Goal: Find specific page/section: Find specific page/section

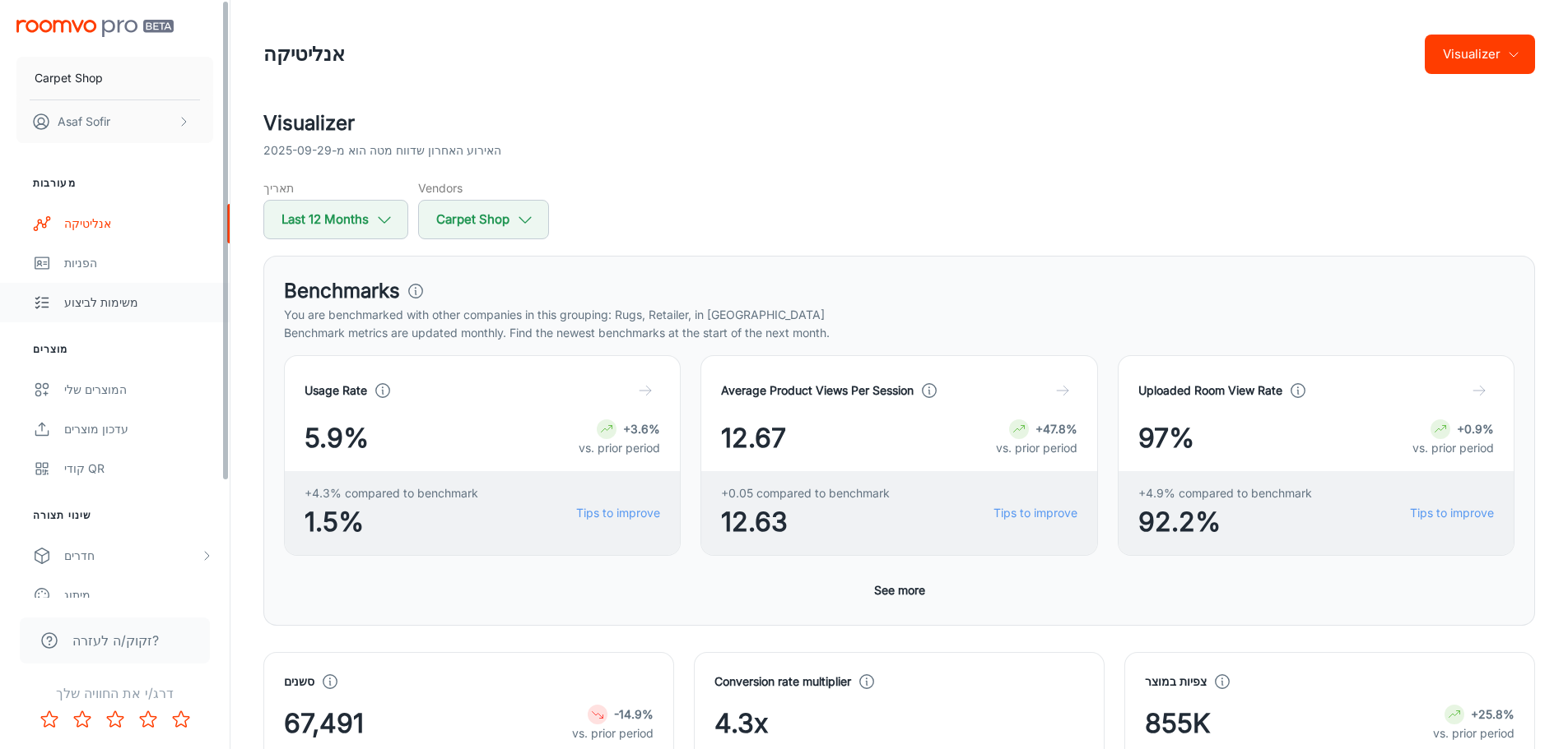
scroll to position [124, 0]
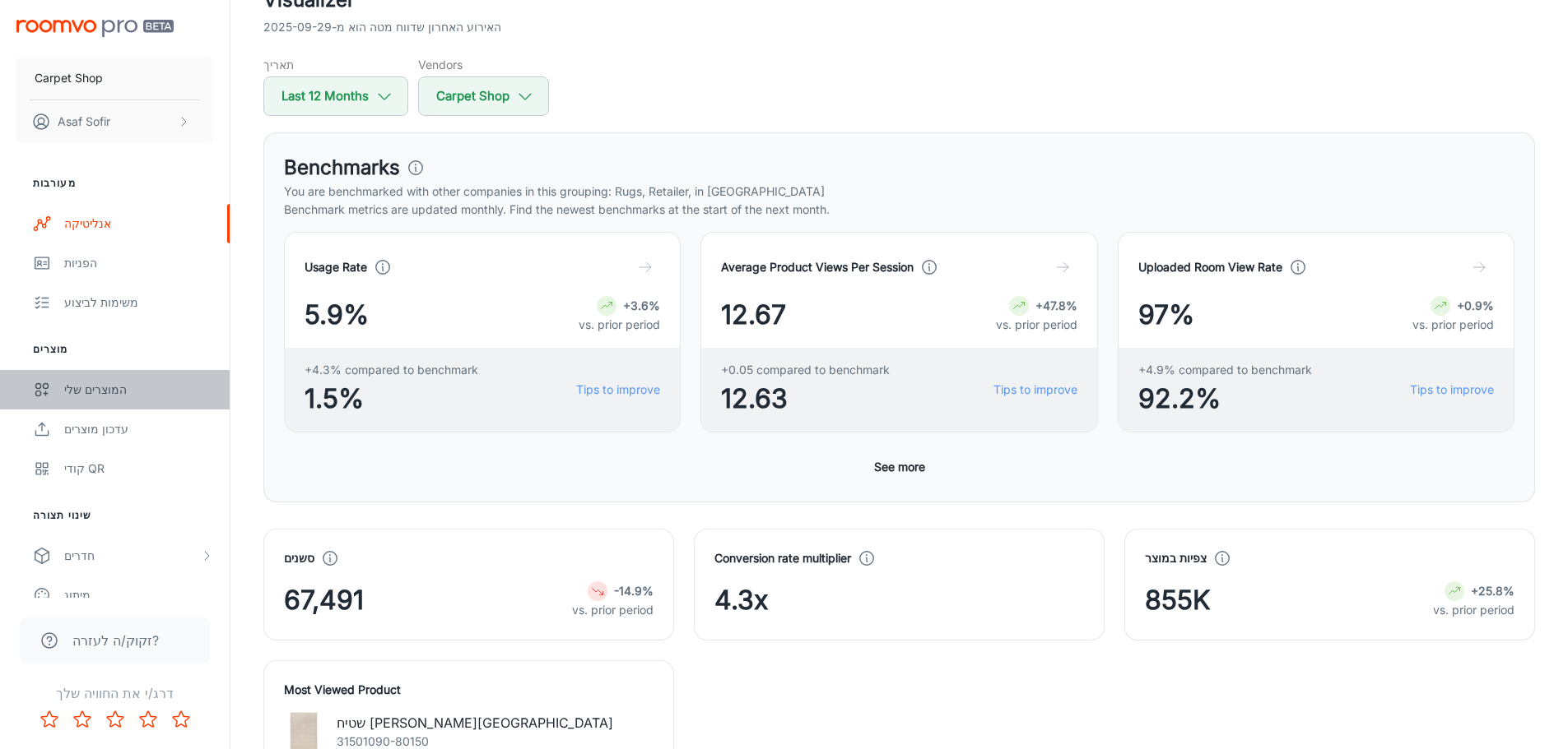
click at [104, 375] on link "המוצרים שלי" at bounding box center [115, 389] width 230 height 39
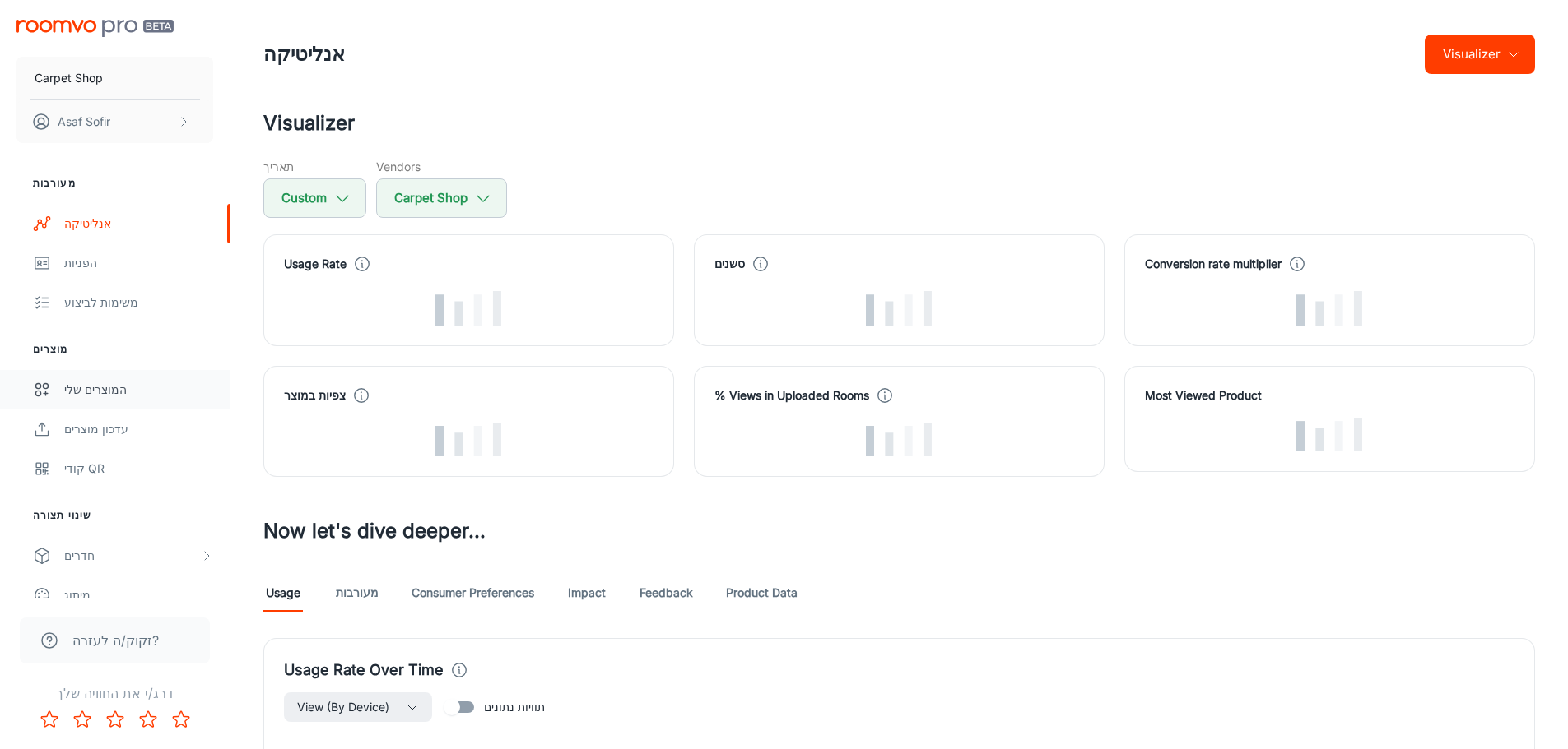
click at [114, 396] on div "המוצרים שלי" at bounding box center [138, 390] width 149 height 18
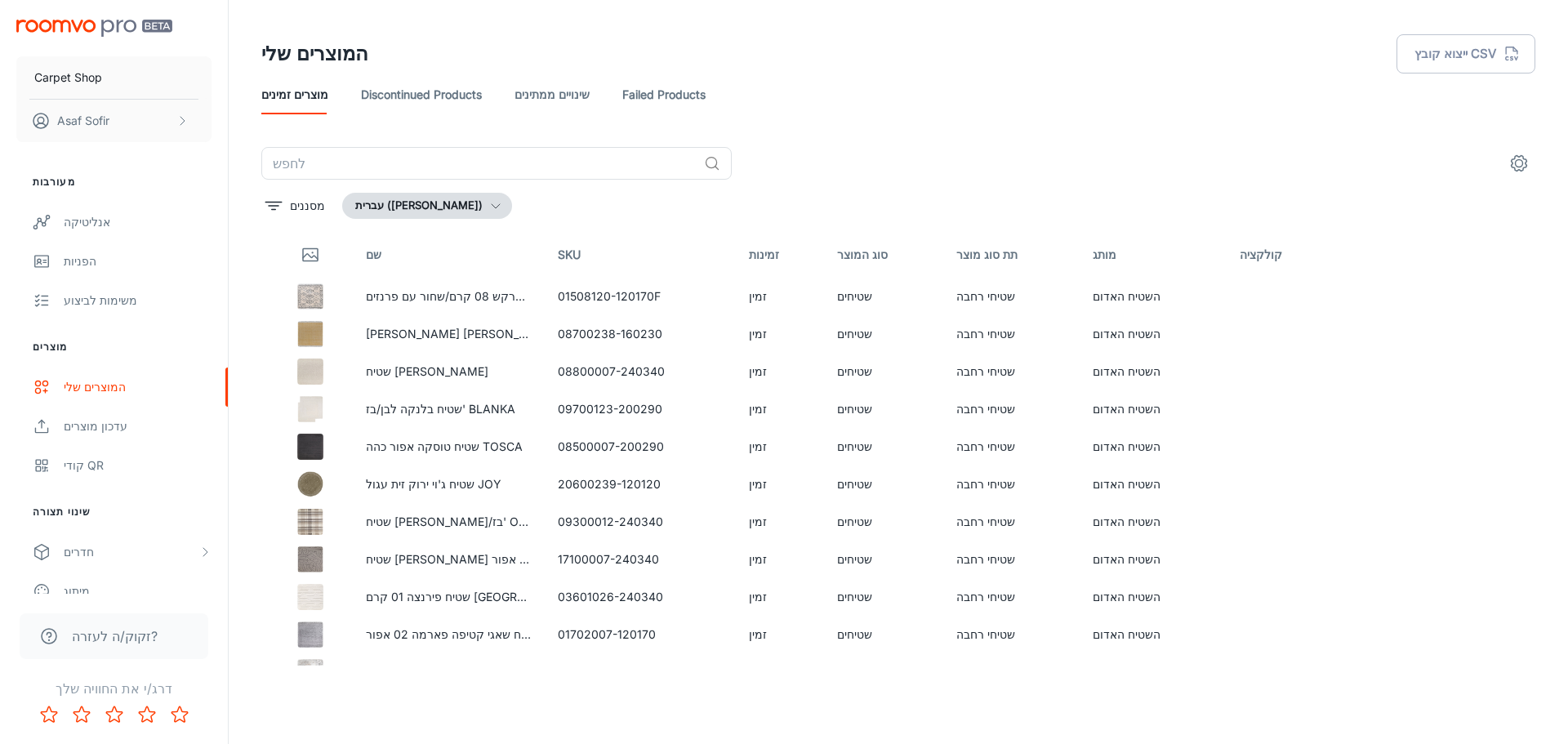
click at [677, 106] on link "Failed Products" at bounding box center [664, 94] width 84 height 39
